Goal: Task Accomplishment & Management: Manage account settings

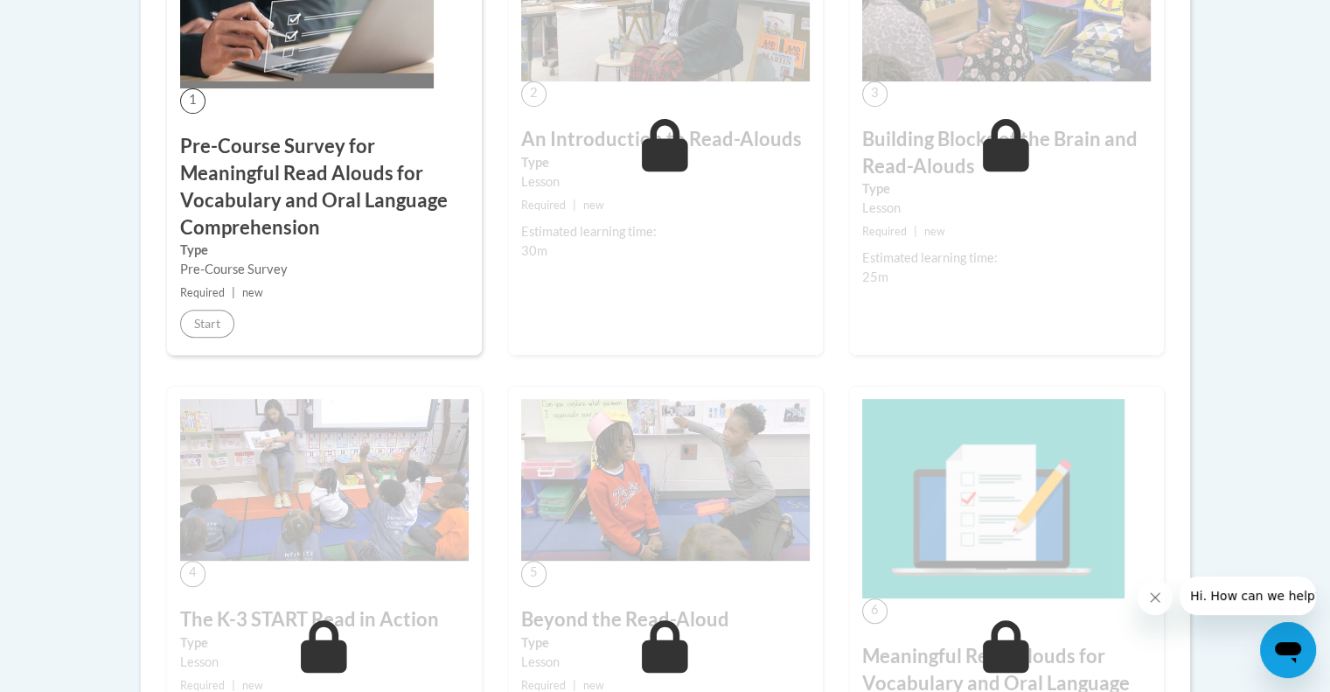
scroll to position [262, 0]
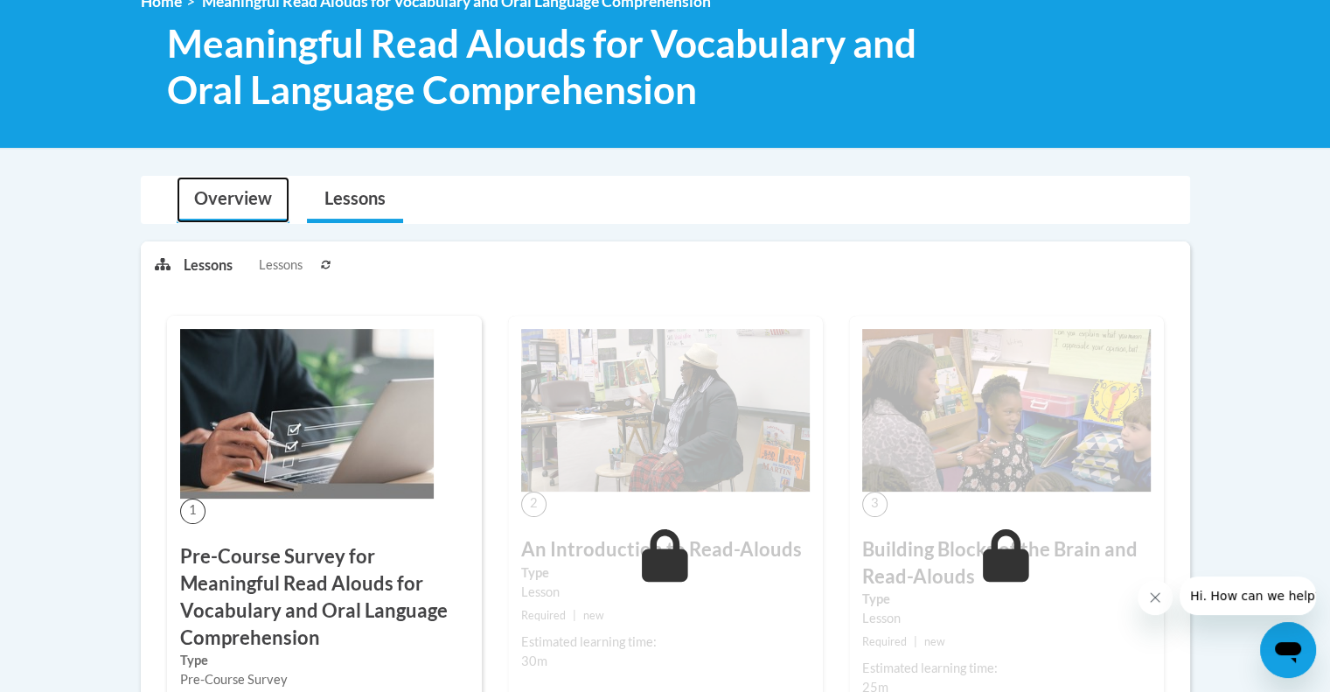
click at [213, 198] on link "Overview" at bounding box center [233, 200] width 113 height 46
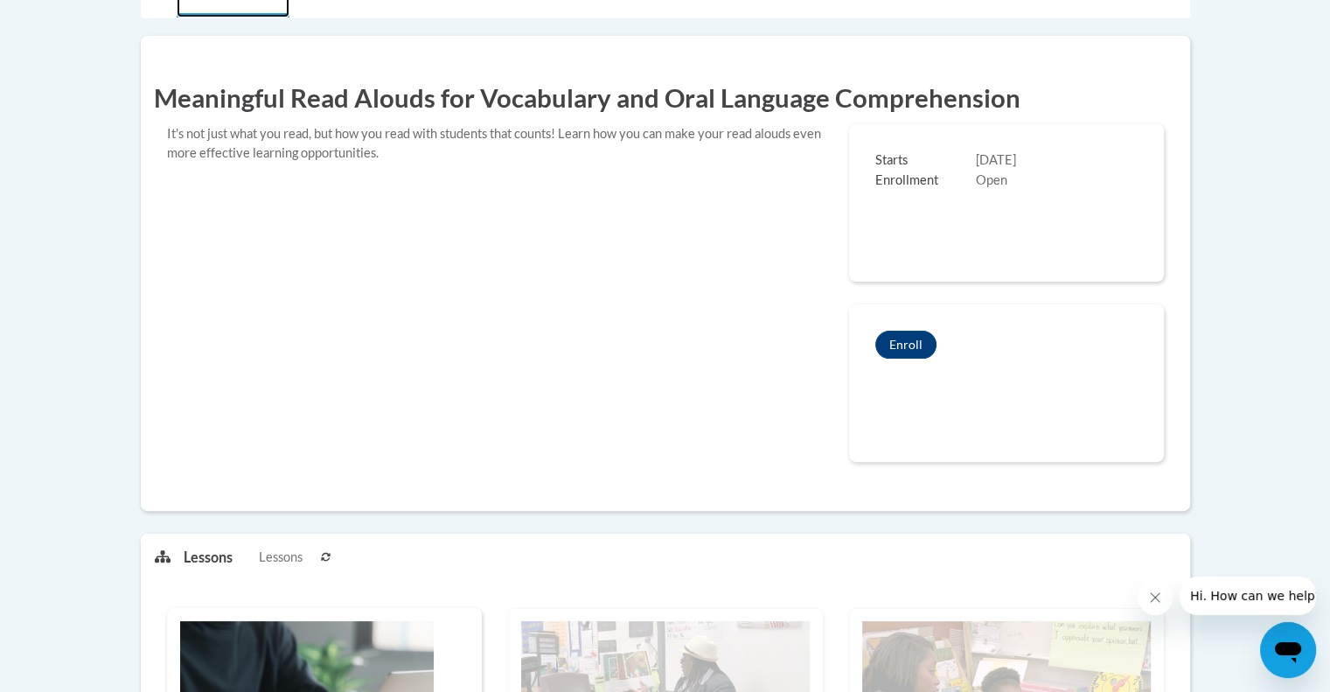
scroll to position [437, 0]
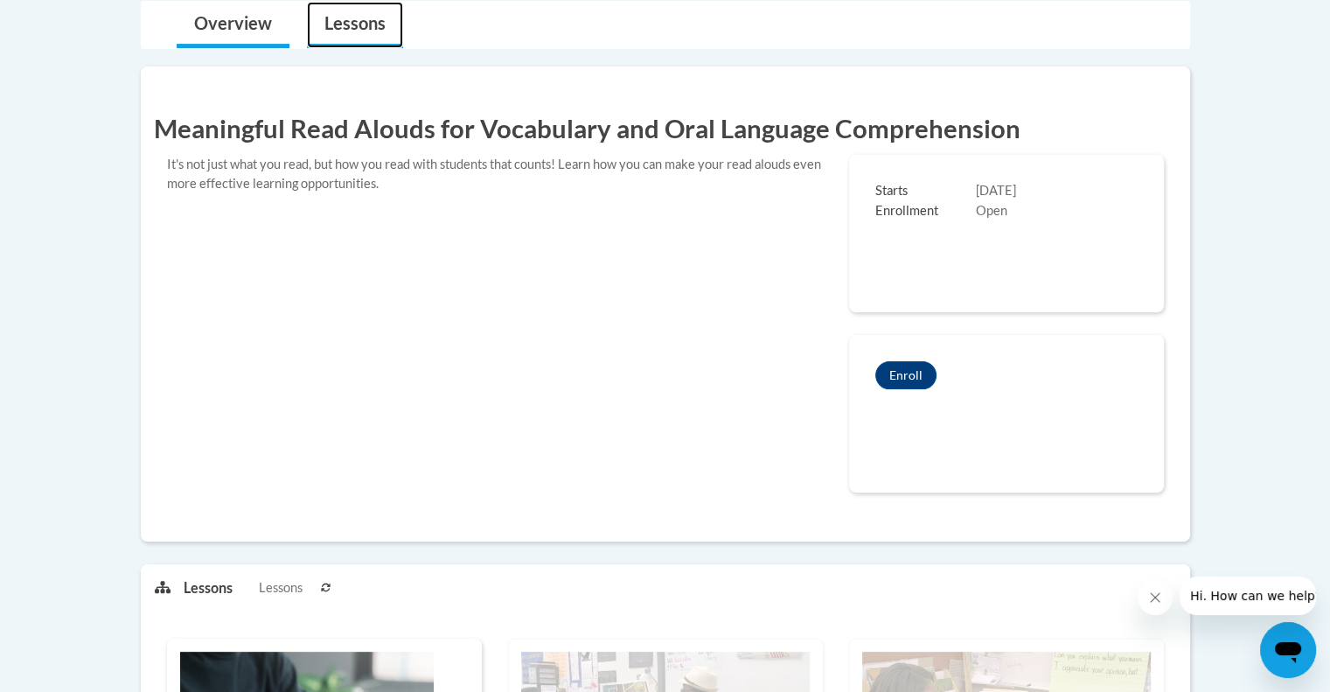
click at [339, 24] on link "Lessons" at bounding box center [355, 25] width 96 height 46
click at [901, 387] on button "Enroll" at bounding box center [905, 375] width 61 height 28
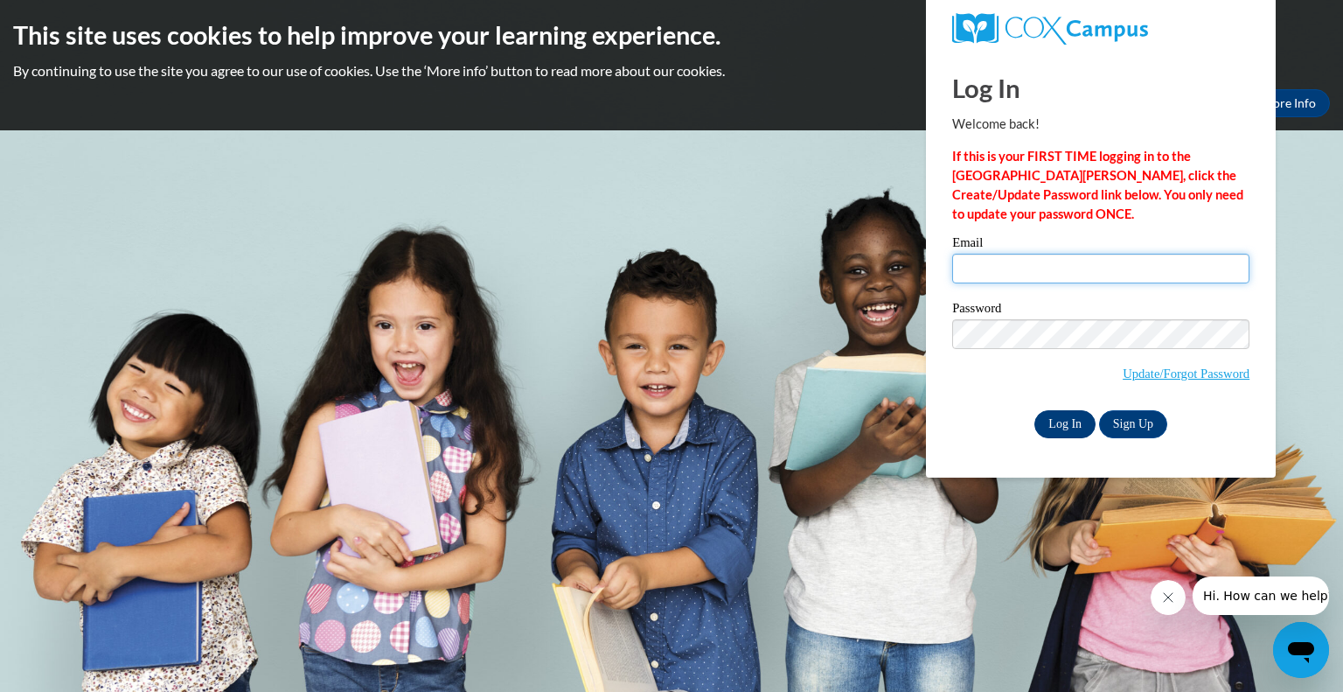
type input "kelly.mendrzycki@wrps.net"
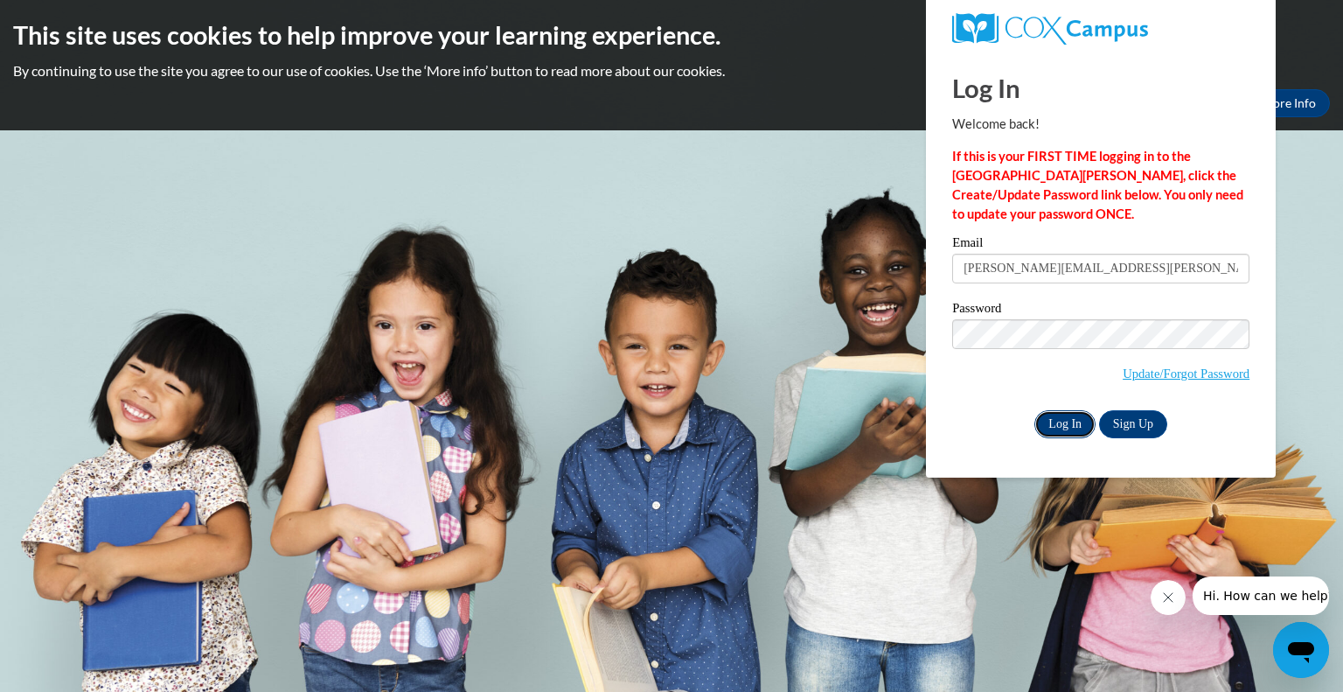
click at [1060, 421] on input "Log In" at bounding box center [1065, 424] width 61 height 28
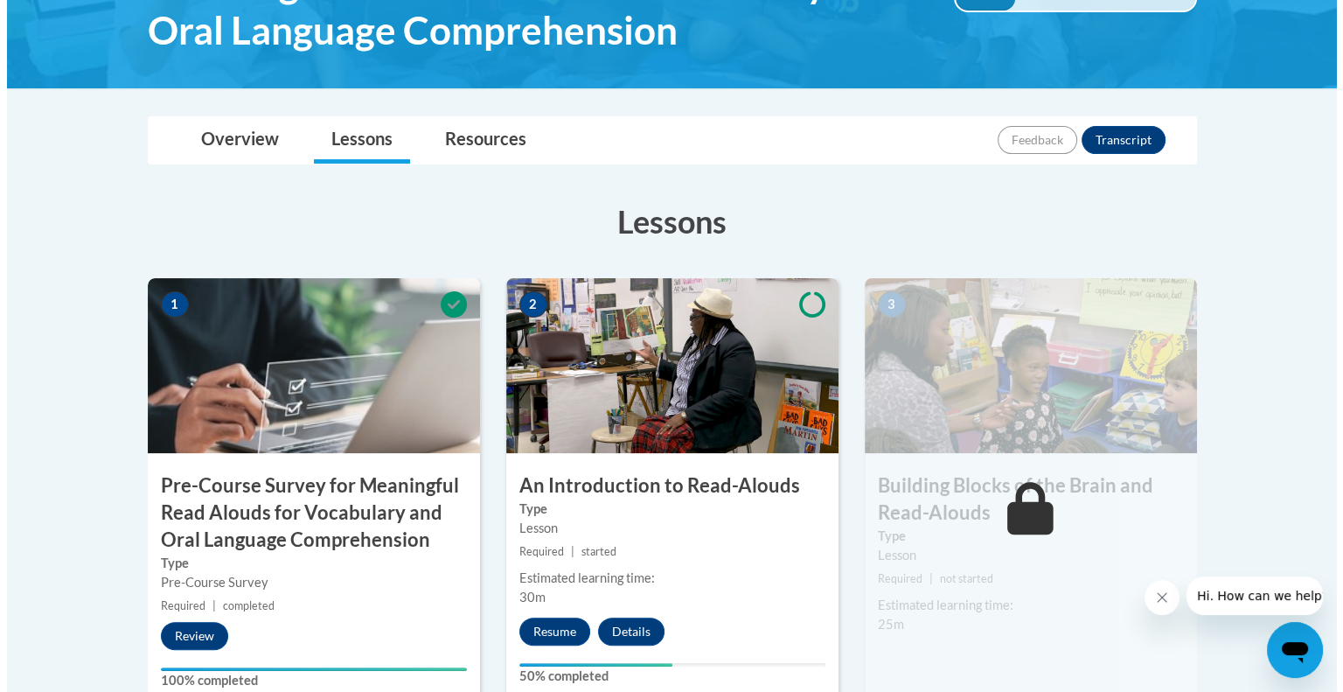
scroll to position [437, 0]
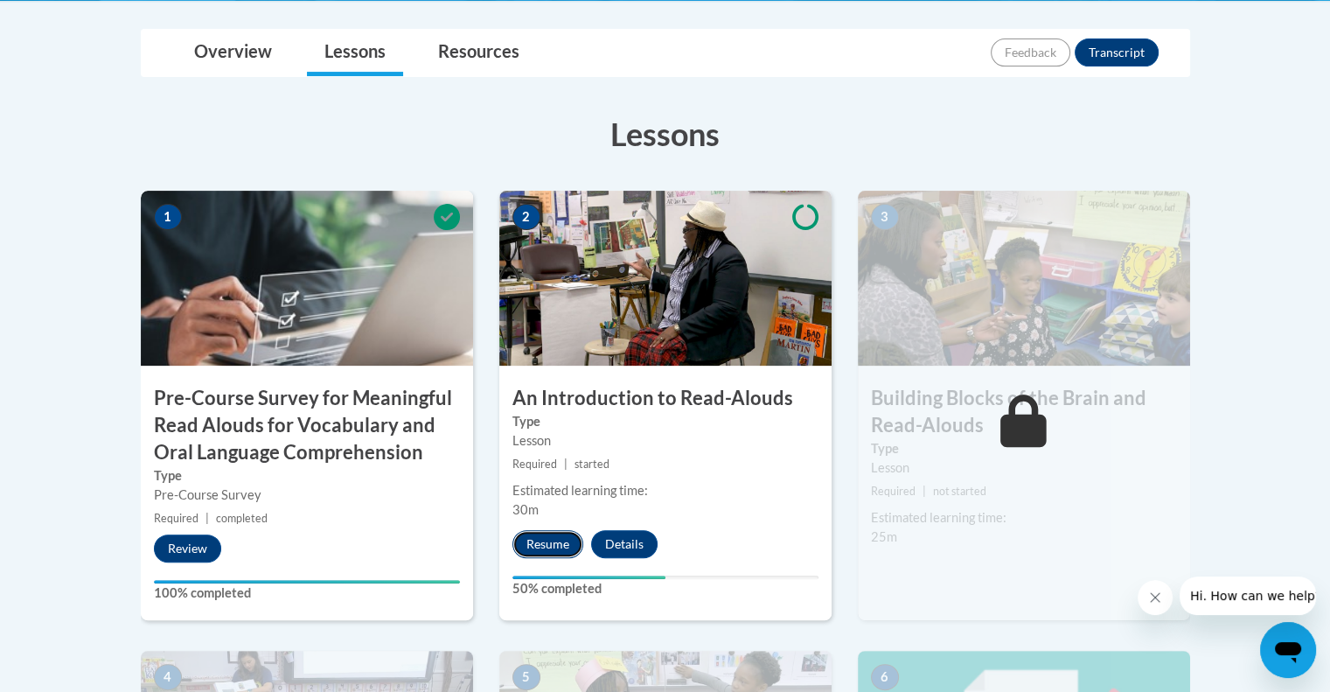
click at [567, 543] on button "Resume" at bounding box center [548, 544] width 71 height 28
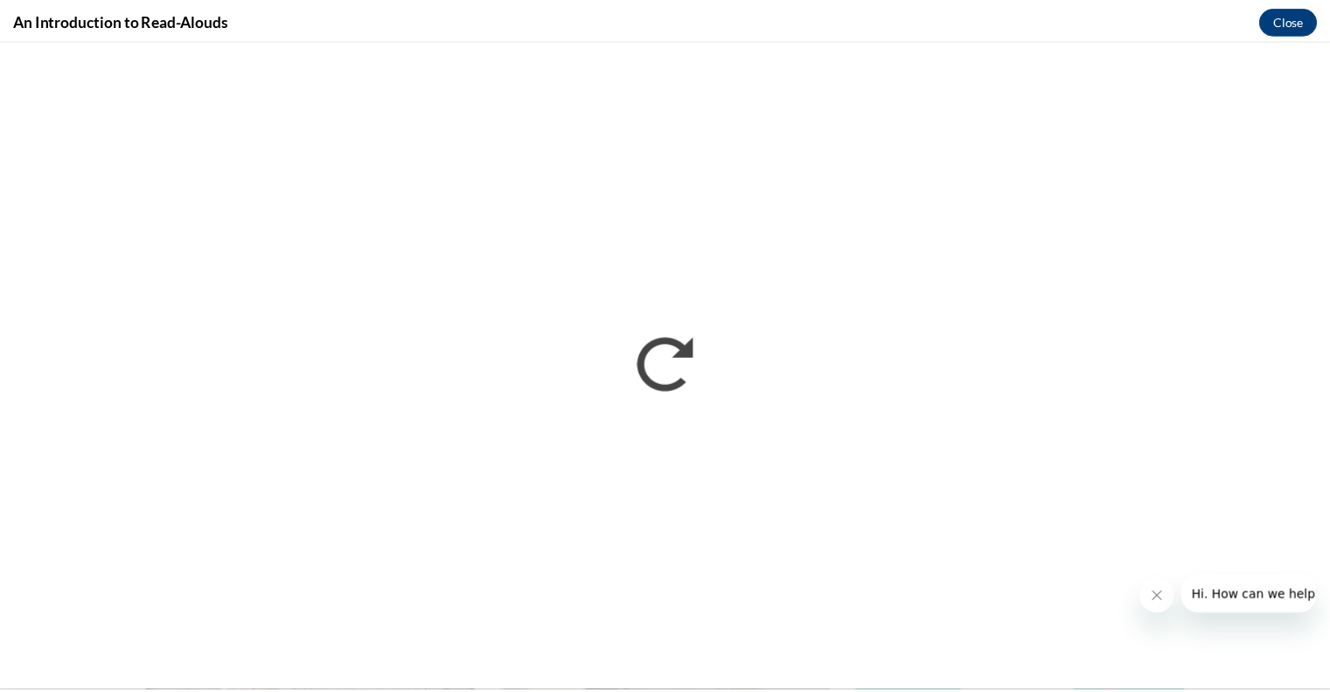
scroll to position [0, 0]
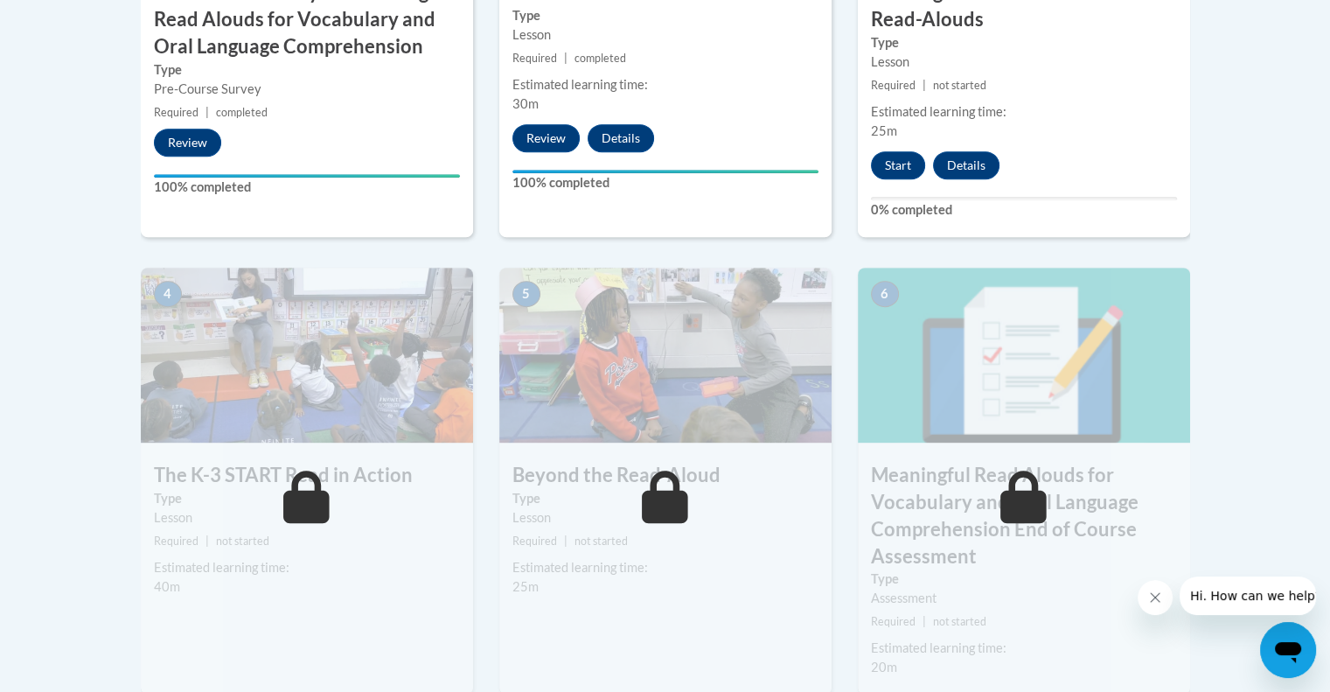
scroll to position [700, 0]
